Goal: Information Seeking & Learning: Learn about a topic

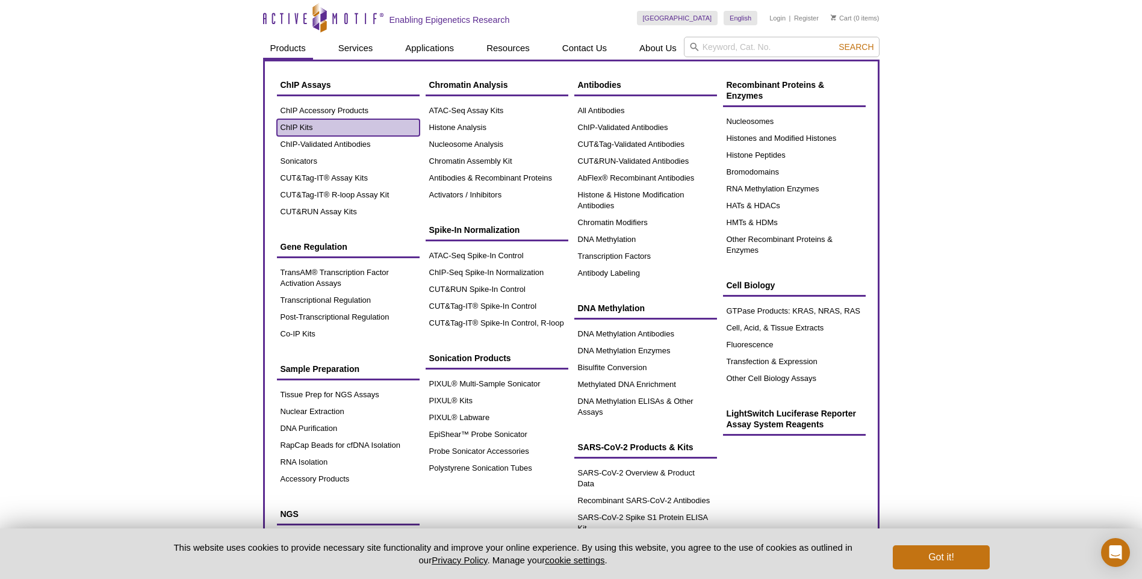
click at [308, 123] on link "ChIP Kits" at bounding box center [348, 127] width 143 height 17
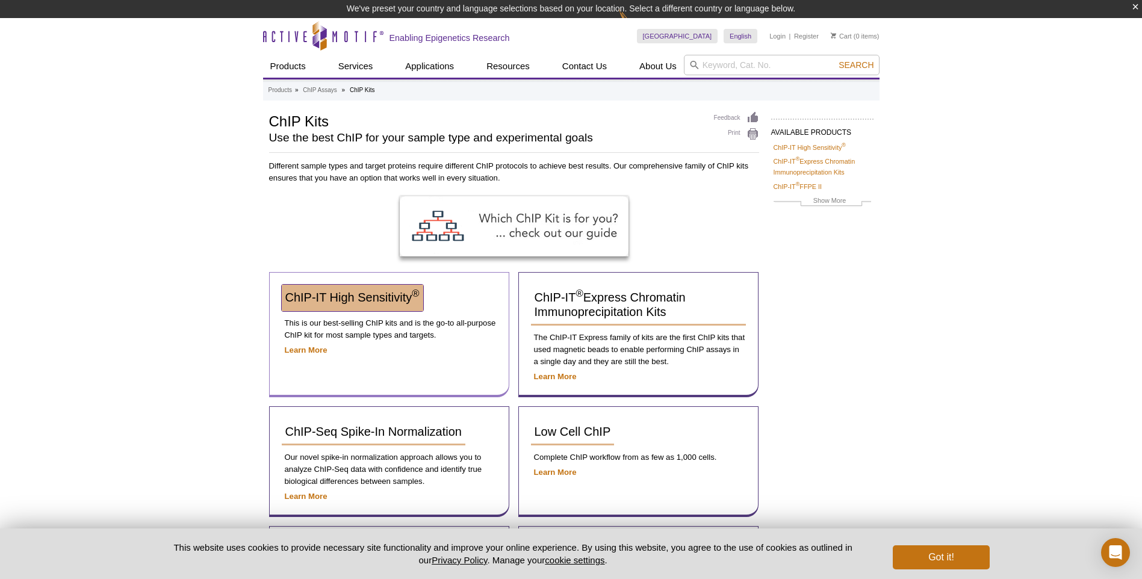
click at [365, 294] on span "ChIP-IT High Sensitivity ®" at bounding box center [352, 297] width 134 height 13
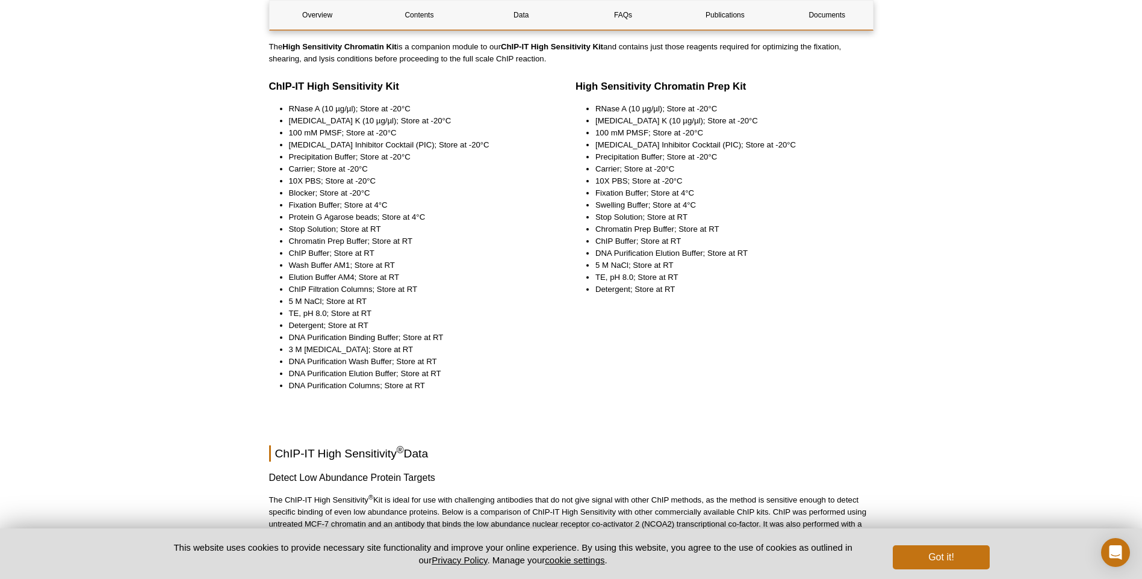
scroll to position [1505, 0]
